Goal: Find contact information: Obtain details needed to contact an individual or organization

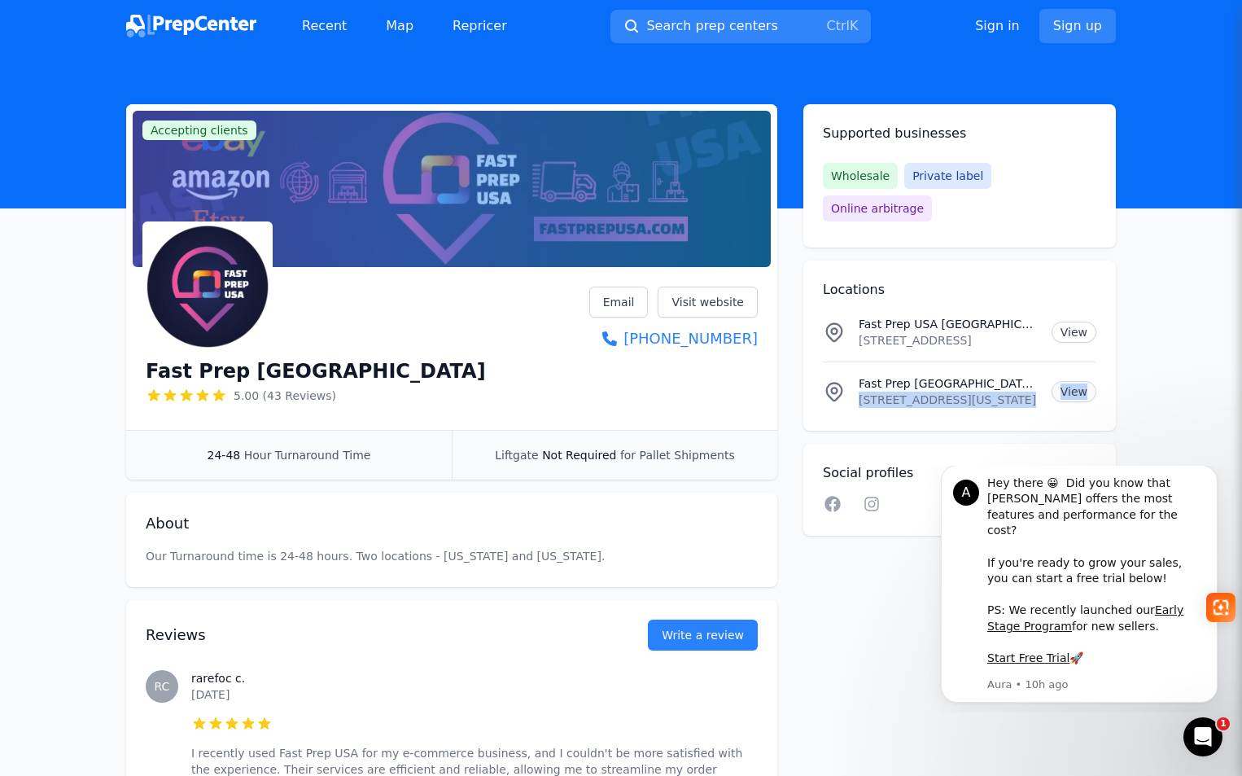
drag, startPoint x: 859, startPoint y: 368, endPoint x: 1060, endPoint y: 363, distance: 201.1
click at [1060, 375] on div "Fast Prep USA Location 6500 NW 21st Ave, Bay 9 , Fort Lauderdale, Florida, 3330…" at bounding box center [960, 391] width 274 height 33
click at [1065, 381] on link "View" at bounding box center [1074, 391] width 45 height 21
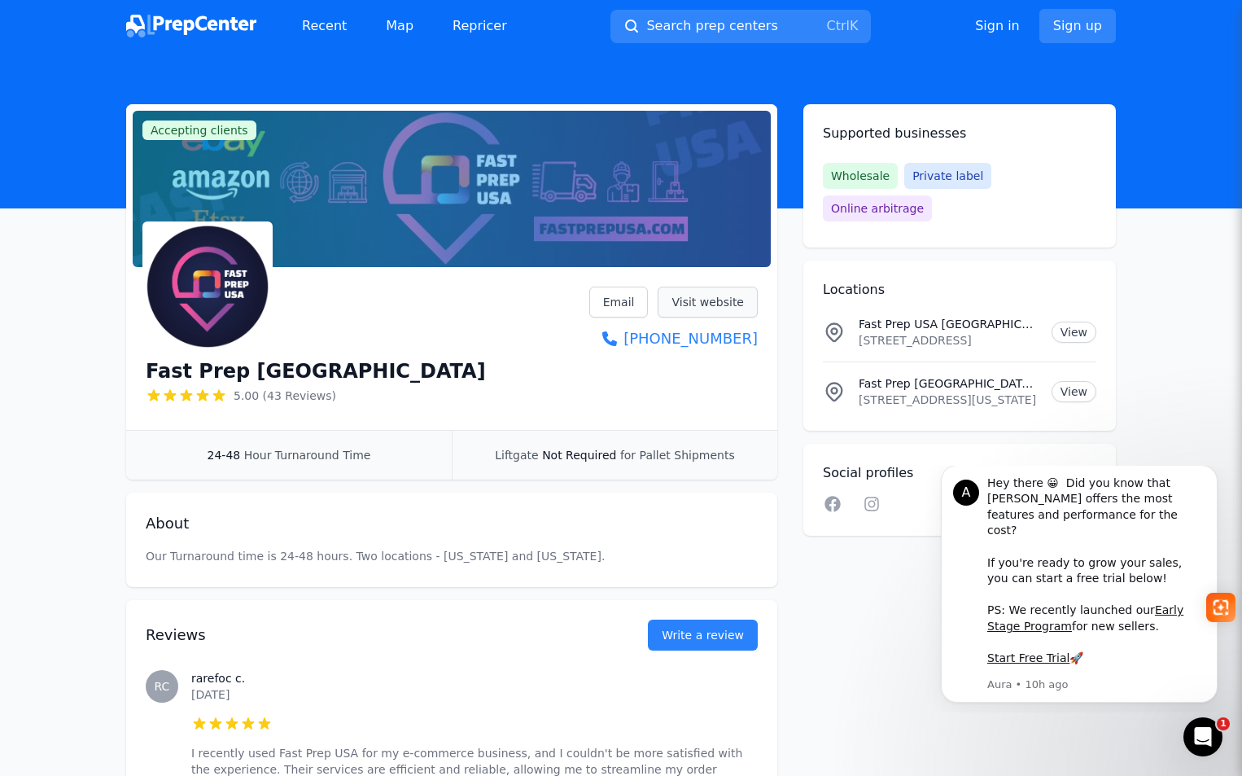
click at [720, 302] on link "Visit website" at bounding box center [708, 302] width 100 height 31
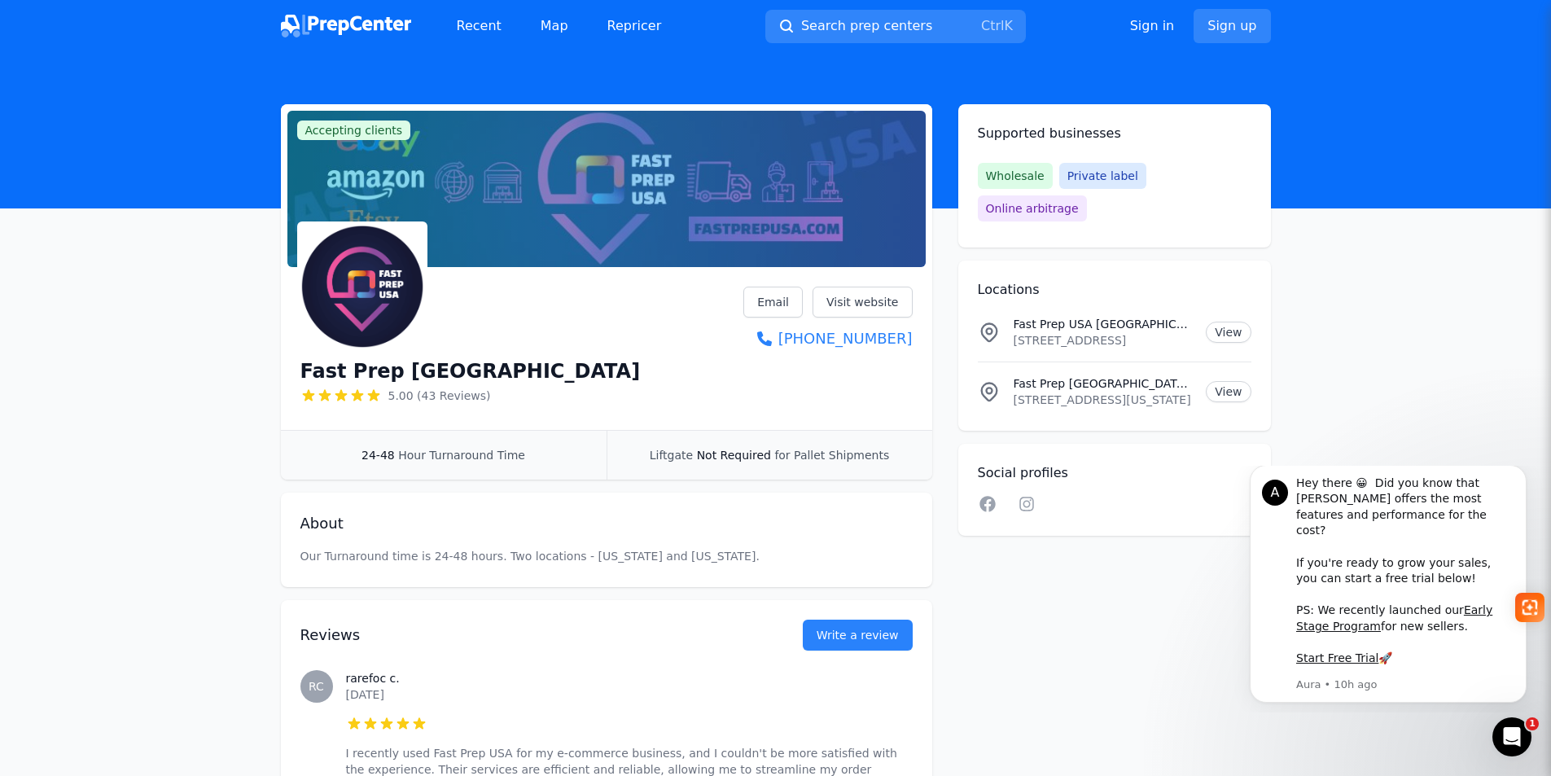
click at [1106, 392] on p "[STREET_ADDRESS][US_STATE]" at bounding box center [1103, 400] width 180 height 16
drag, startPoint x: 1123, startPoint y: 366, endPoint x: 1147, endPoint y: 367, distance: 23.6
click at [1124, 392] on p "[STREET_ADDRESS][US_STATE]" at bounding box center [1103, 400] width 180 height 16
click at [1177, 392] on p "[STREET_ADDRESS][US_STATE]" at bounding box center [1103, 400] width 180 height 16
click at [1225, 381] on link "View" at bounding box center [1228, 391] width 45 height 21
